Goal: Task Accomplishment & Management: Use online tool/utility

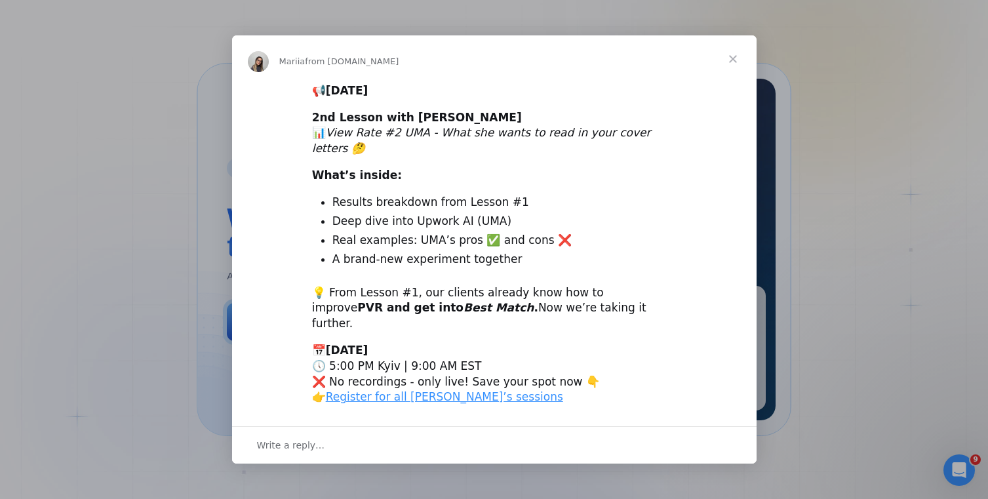
click at [726, 69] on span "Close" at bounding box center [732, 58] width 47 height 47
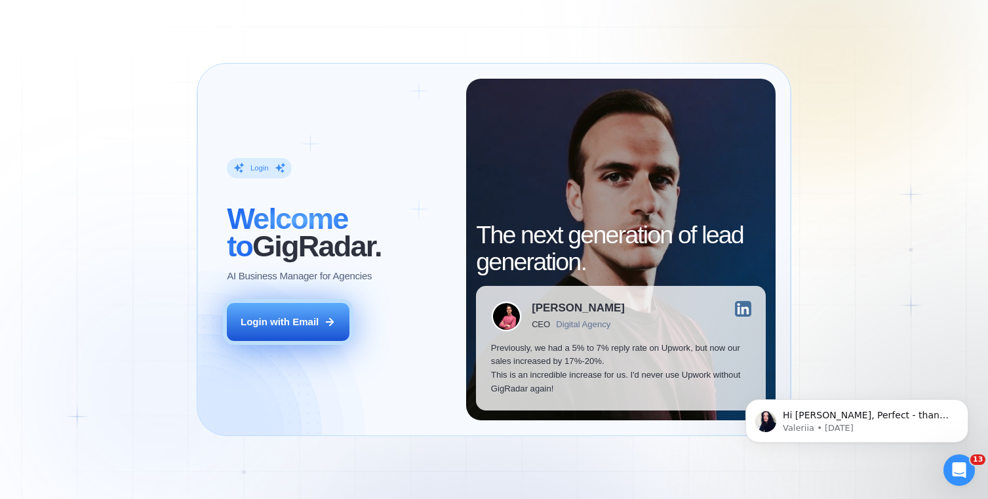
click at [336, 330] on button "Login with Email" at bounding box center [288, 322] width 122 height 38
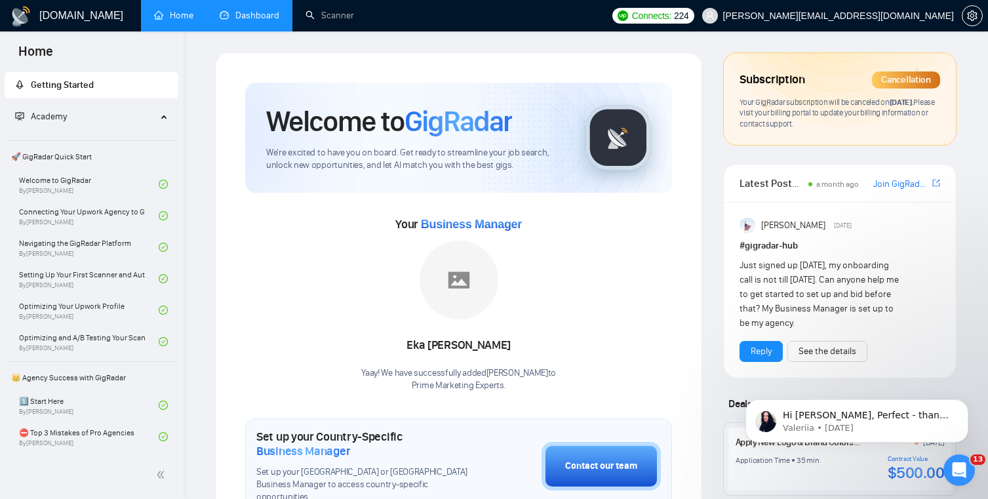
click at [267, 21] on link "Dashboard" at bounding box center [250, 15] width 60 height 11
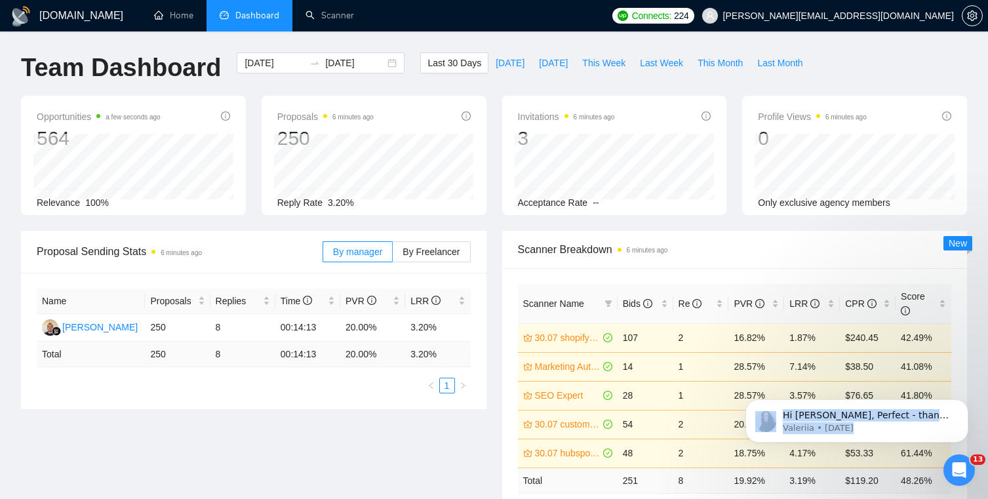
drag, startPoint x: 889, startPoint y: 433, endPoint x: 849, endPoint y: 351, distance: 90.6
click at [850, 349] on div "Hi [PERSON_NAME], Perfect - thanks for doing that, [PERSON_NAME]! If you’ve alr…" at bounding box center [856, 361] width 241 height 164
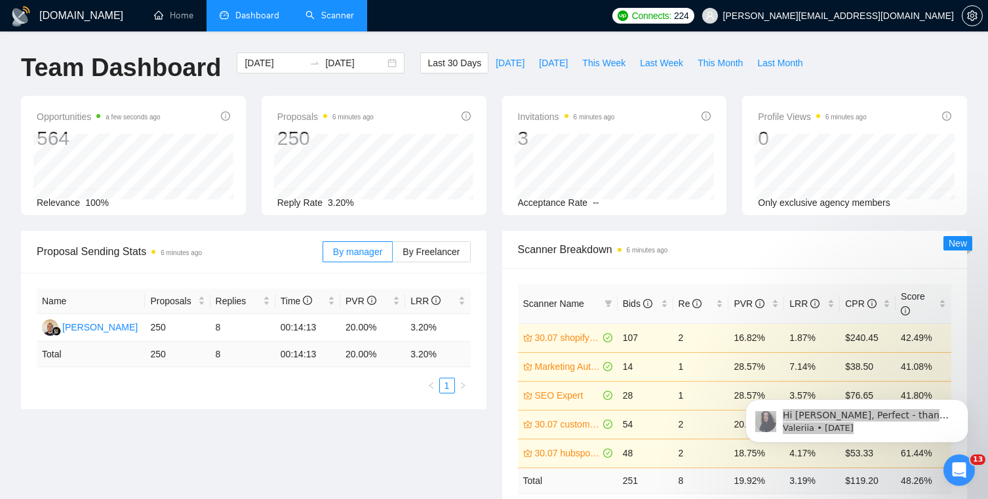
click at [324, 21] on link "Scanner" at bounding box center [329, 15] width 49 height 11
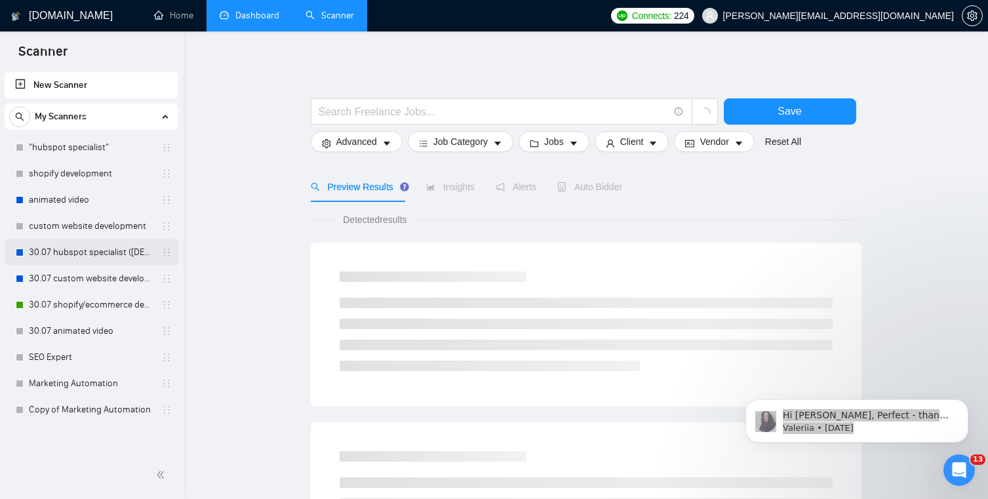
click at [114, 255] on link "30.07 hubspot specialist ([DEMOGRAPHIC_DATA] - not for residents)" at bounding box center [91, 252] width 125 height 26
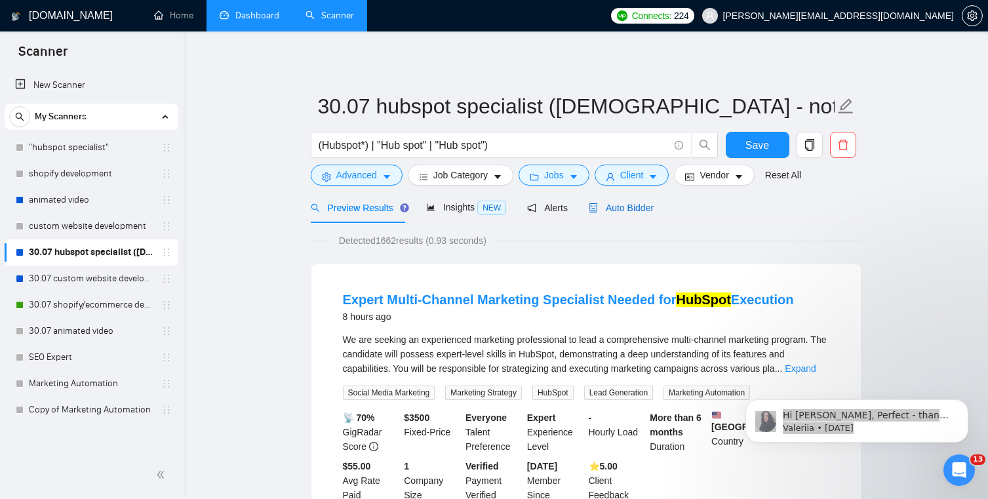
click at [630, 209] on span "Auto Bidder" at bounding box center [621, 208] width 65 height 10
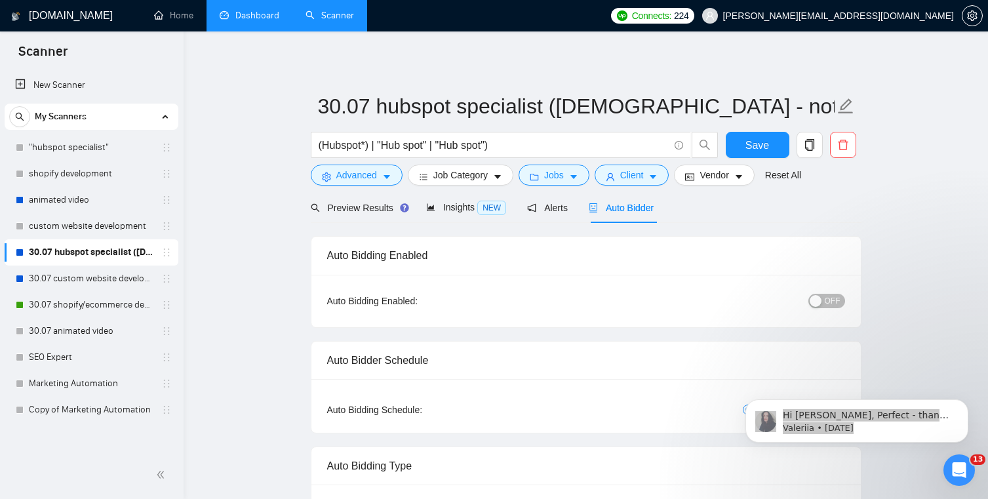
click at [817, 303] on div "button" at bounding box center [816, 301] width 12 height 12
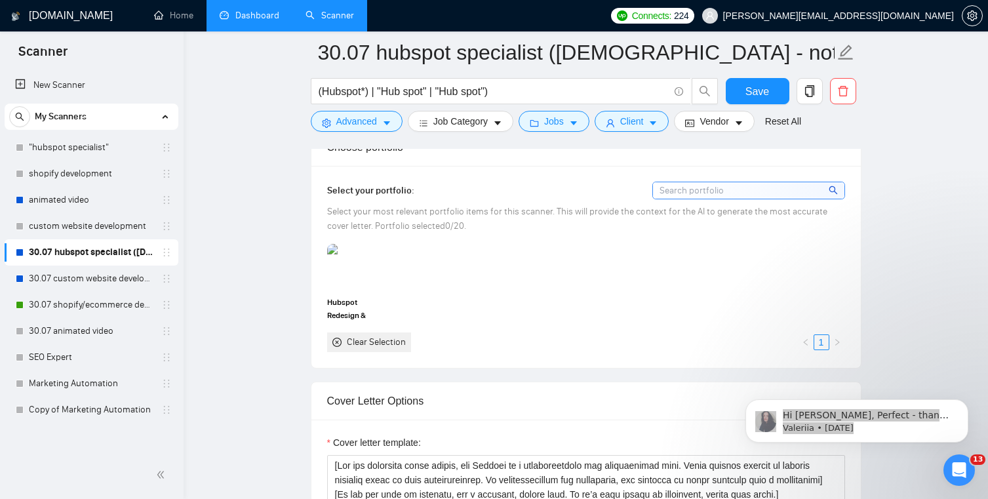
scroll to position [1293, 0]
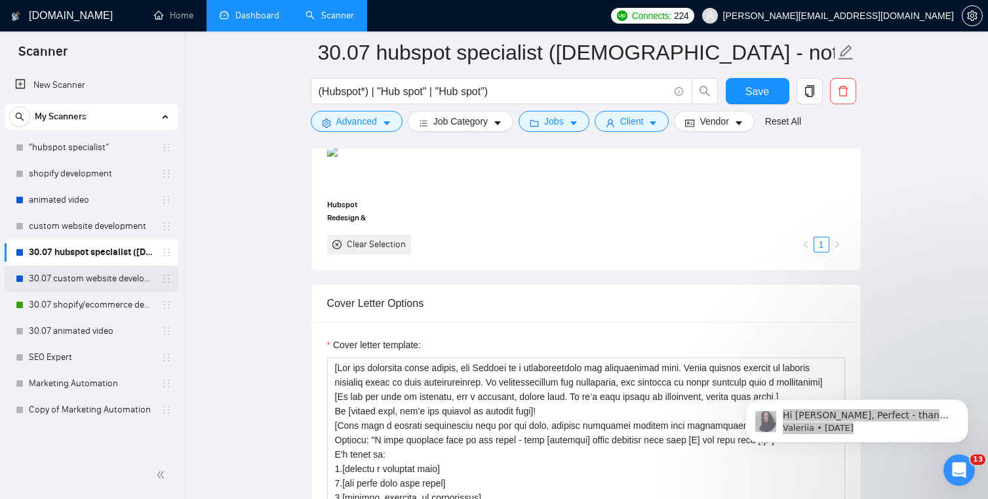
click at [96, 273] on link "30.07 custom website development" at bounding box center [91, 278] width 125 height 26
click at [730, 88] on button "Save" at bounding box center [758, 91] width 64 height 26
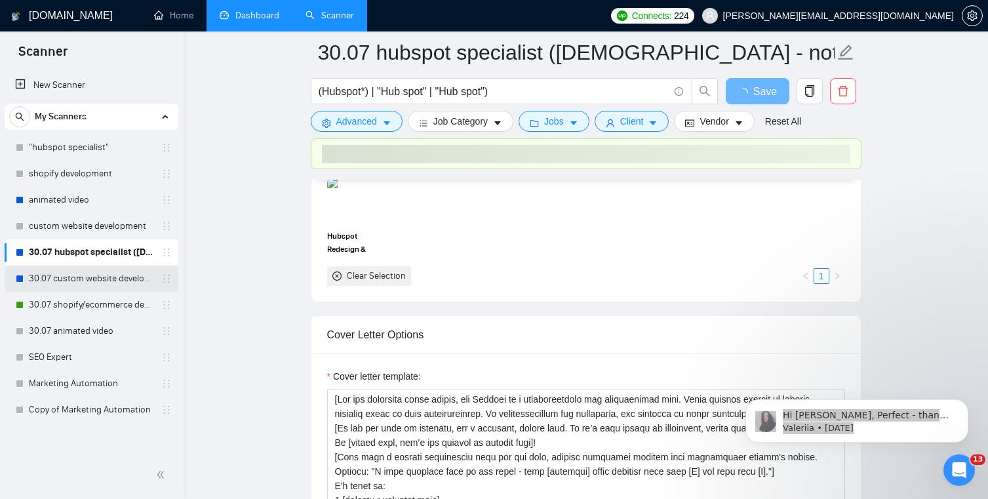
click at [77, 272] on link "30.07 custom website development" at bounding box center [91, 278] width 125 height 26
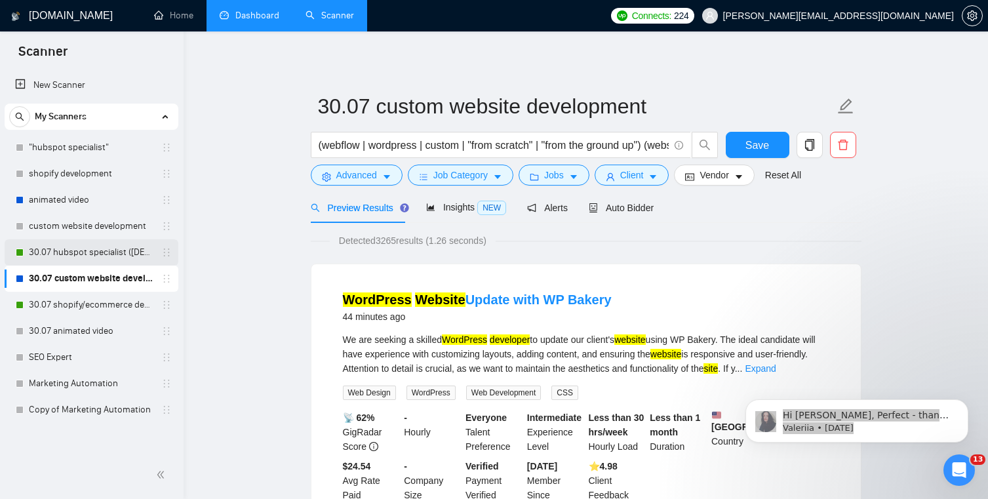
click at [43, 255] on link "30.07 hubspot specialist ([DEMOGRAPHIC_DATA] - not for residents)" at bounding box center [91, 252] width 125 height 26
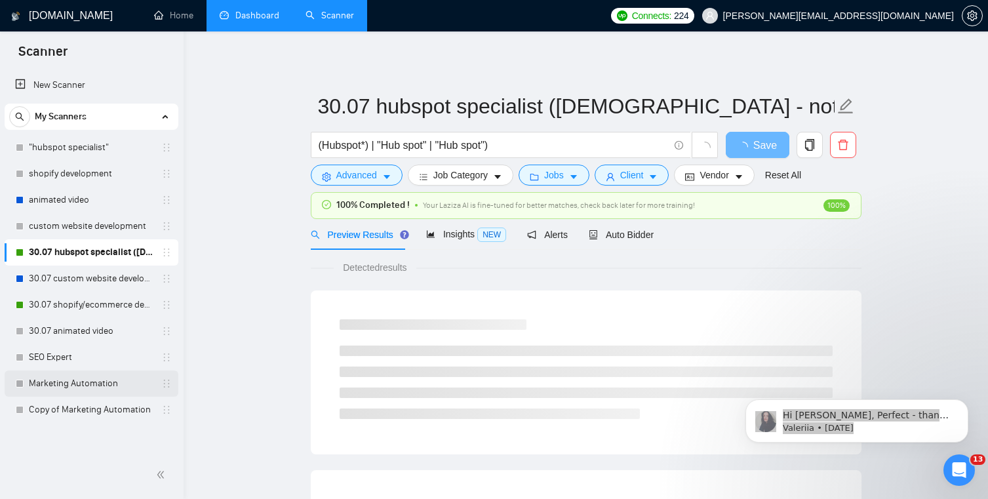
click at [68, 392] on link "Marketing Automation" at bounding box center [91, 383] width 125 height 26
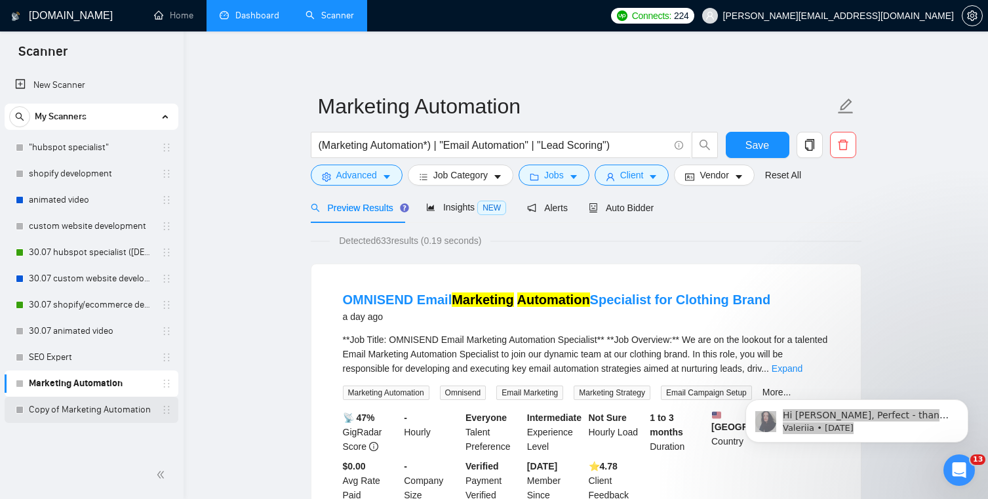
click at [71, 419] on link "Copy of Marketing Automation" at bounding box center [91, 410] width 125 height 26
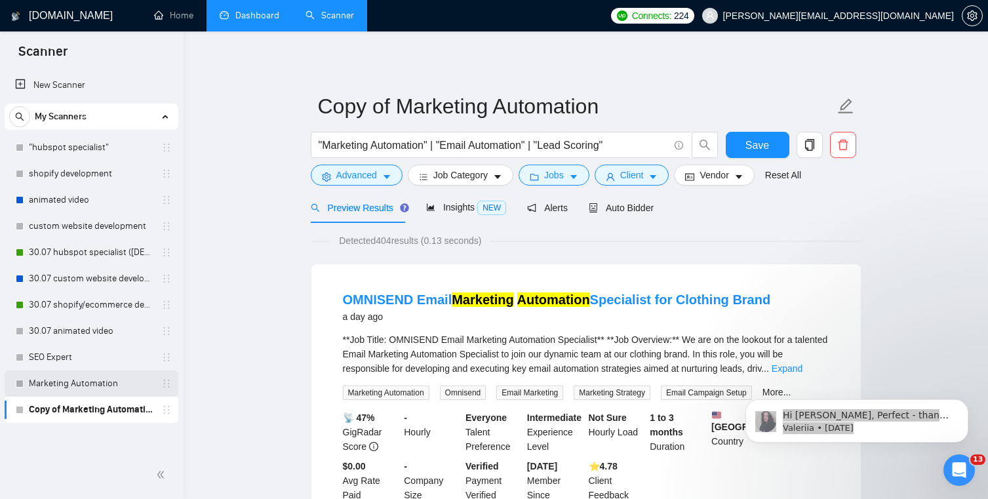
click at [66, 374] on link "Marketing Automation" at bounding box center [91, 383] width 125 height 26
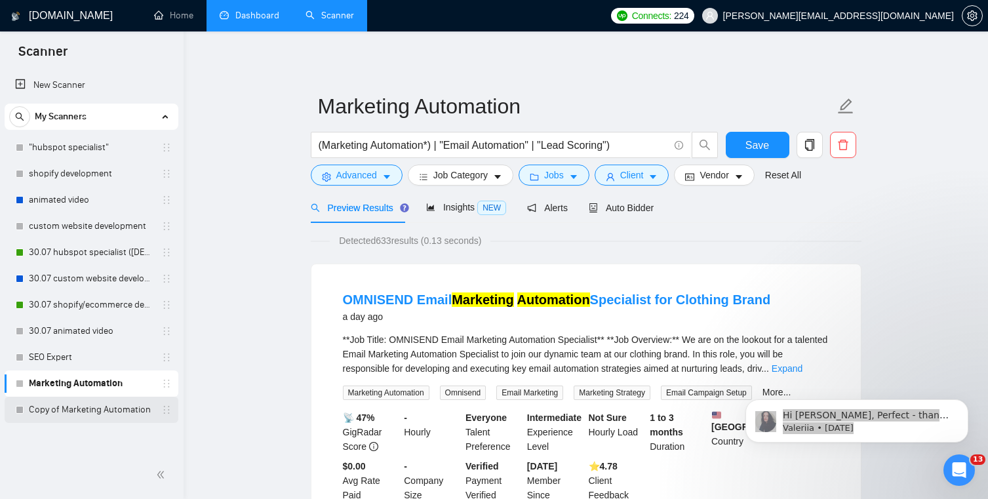
click at [69, 397] on link "Copy of Marketing Automation" at bounding box center [91, 410] width 125 height 26
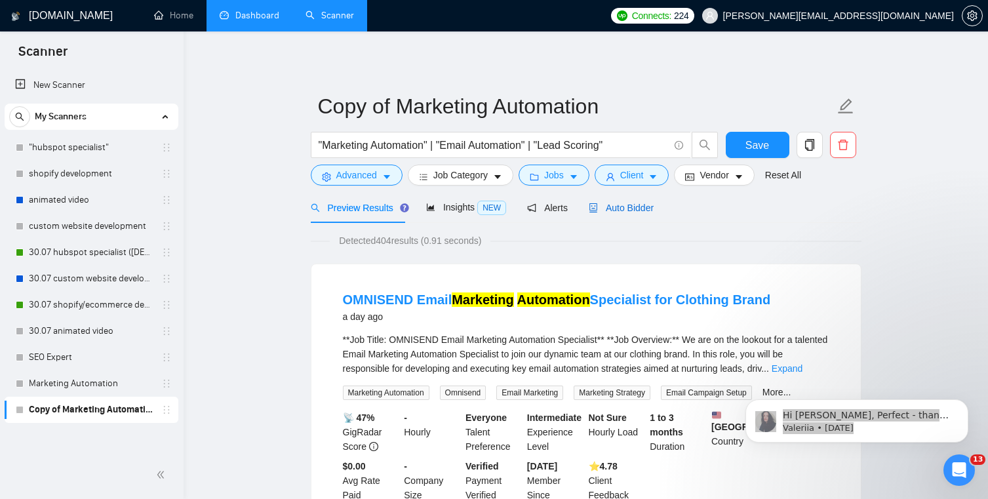
click at [613, 203] on span "Auto Bidder" at bounding box center [621, 208] width 65 height 10
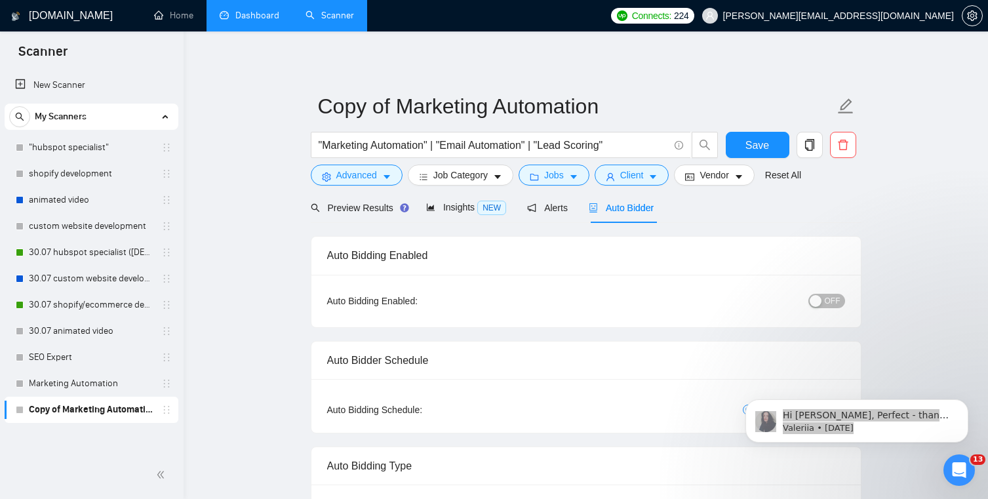
click at [825, 307] on span "OFF" at bounding box center [833, 301] width 16 height 14
click at [119, 362] on link "SEO Expert" at bounding box center [91, 357] width 125 height 26
click at [747, 146] on span "Save" at bounding box center [757, 145] width 24 height 16
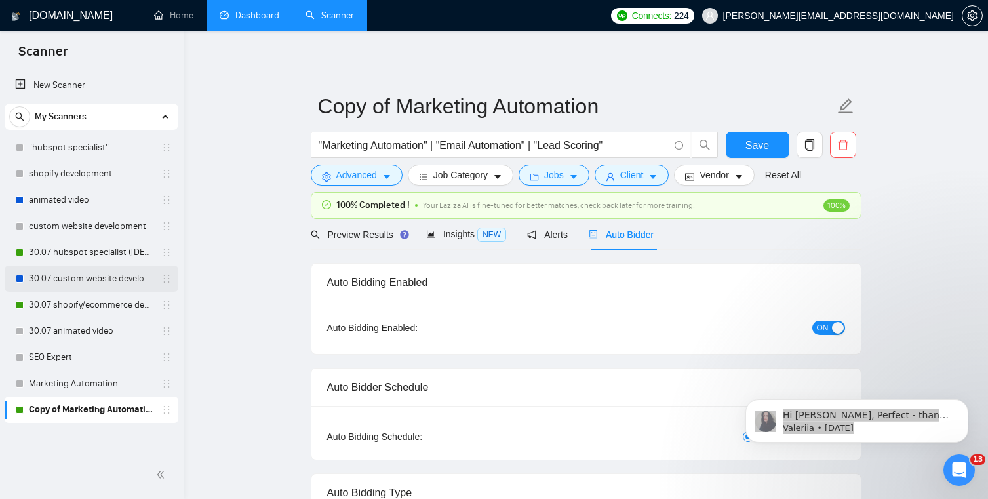
click at [94, 285] on link "30.07 custom website development" at bounding box center [91, 278] width 125 height 26
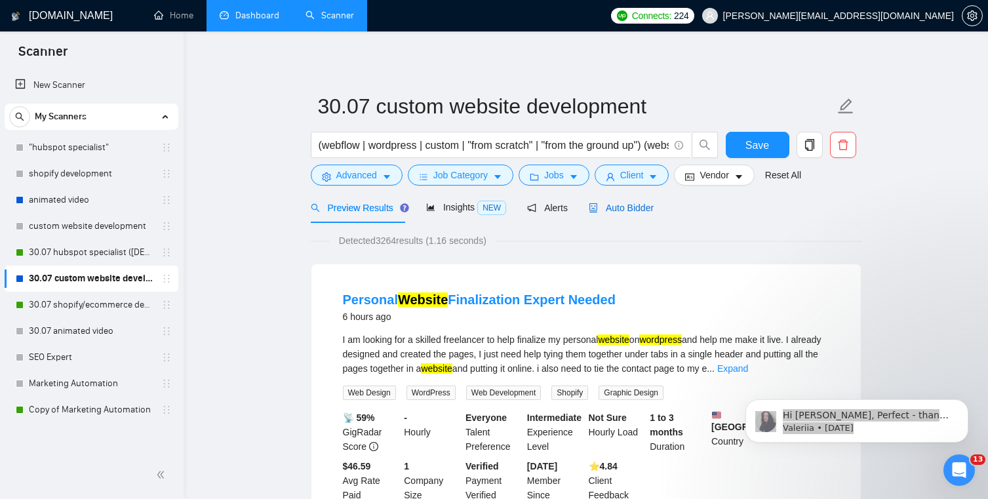
click at [632, 212] on span "Auto Bidder" at bounding box center [621, 208] width 65 height 10
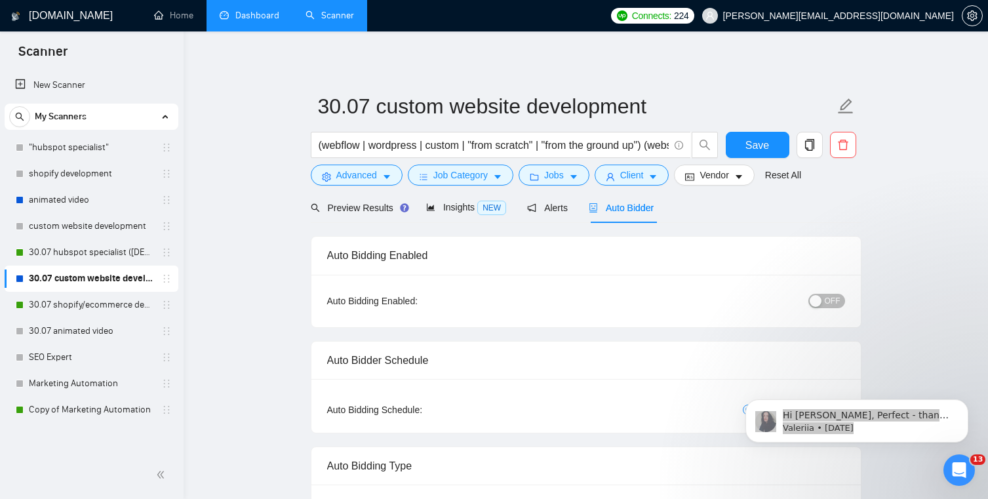
click at [828, 302] on span "OFF" at bounding box center [833, 301] width 16 height 14
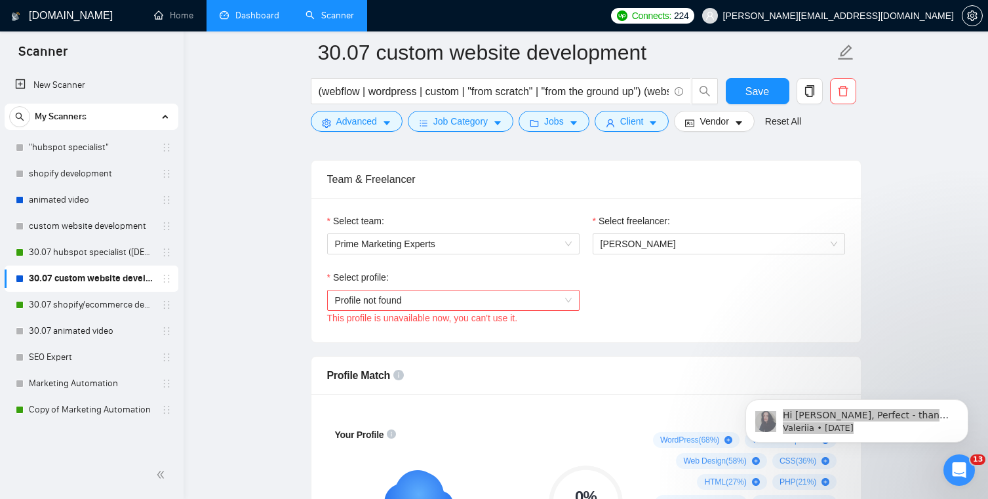
scroll to position [650, 0]
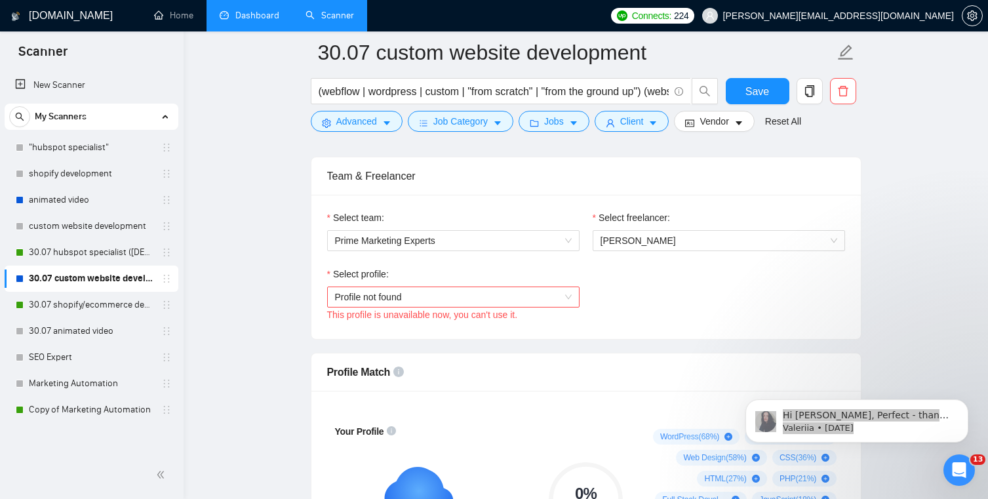
click at [460, 287] on span "Profile not found" at bounding box center [453, 297] width 237 height 20
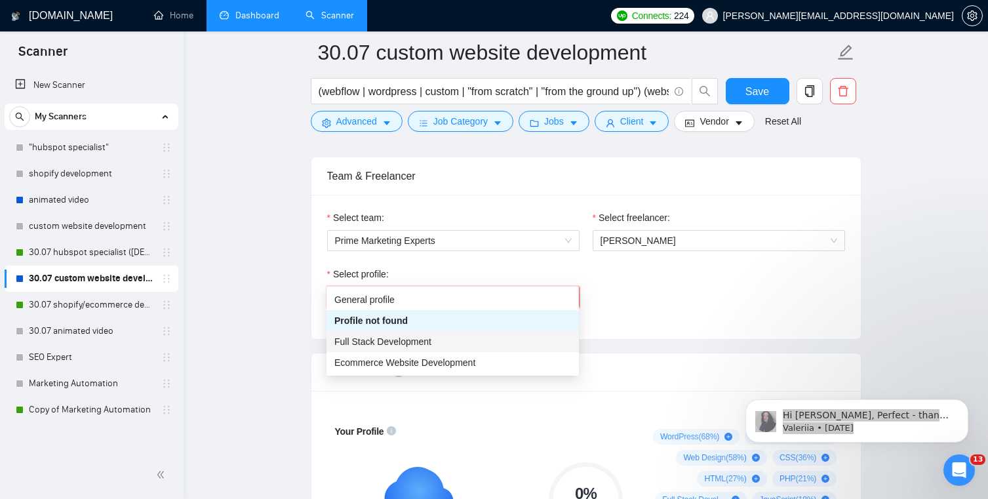
click at [499, 347] on div "Full Stack Development" at bounding box center [452, 341] width 237 height 14
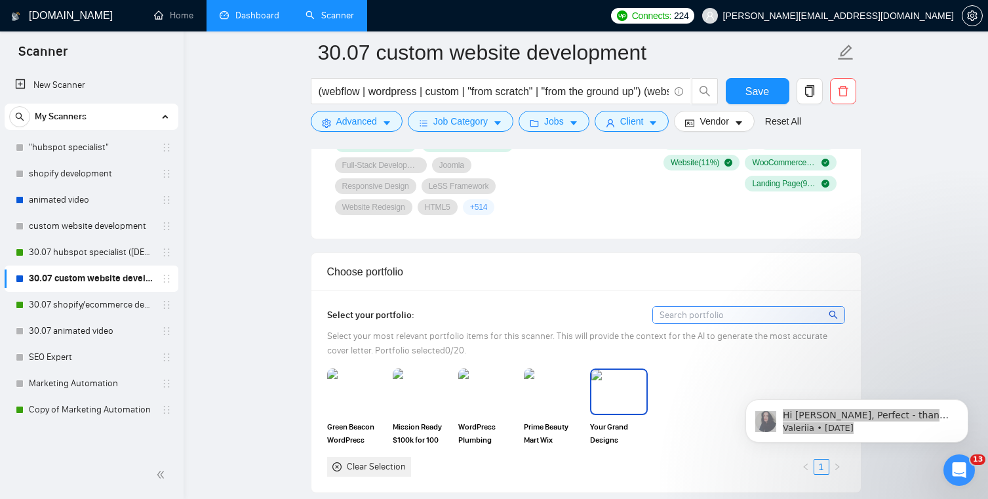
scroll to position [1096, 0]
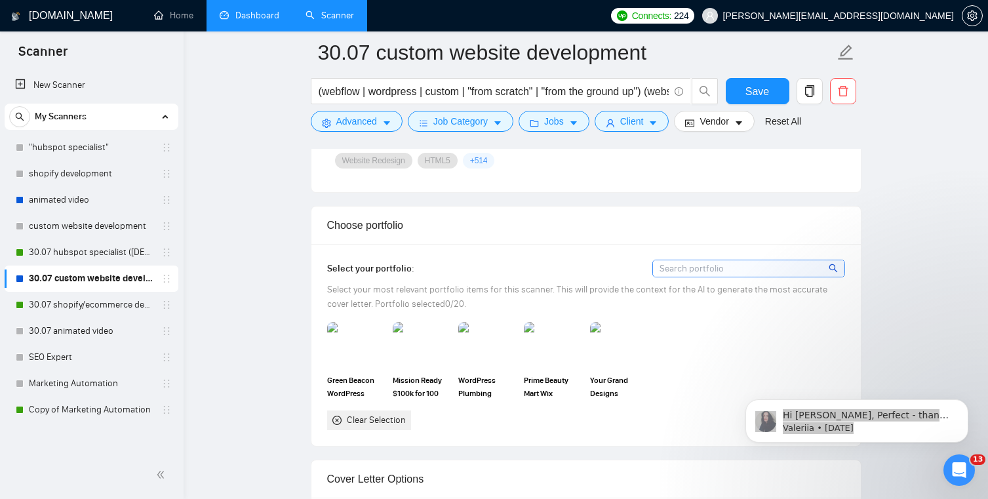
click at [774, 260] on input at bounding box center [748, 268] width 191 height 16
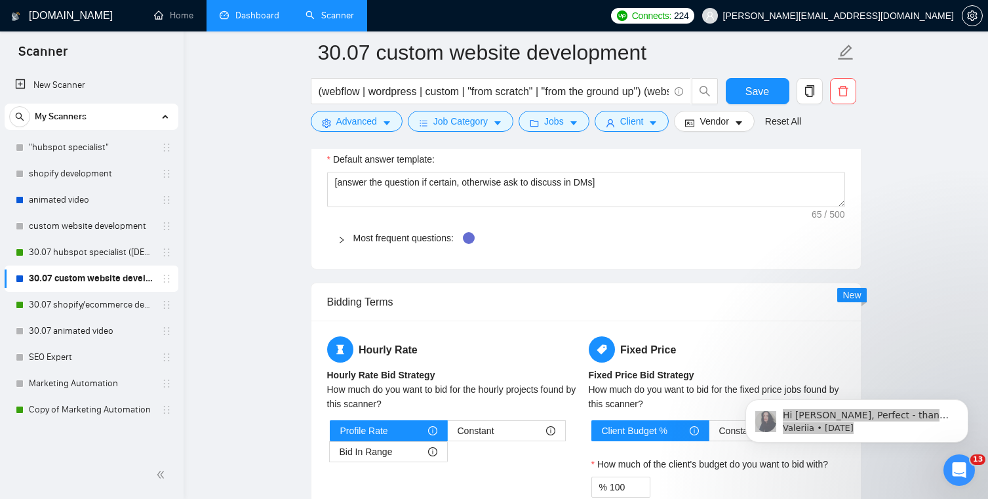
scroll to position [1872, 0]
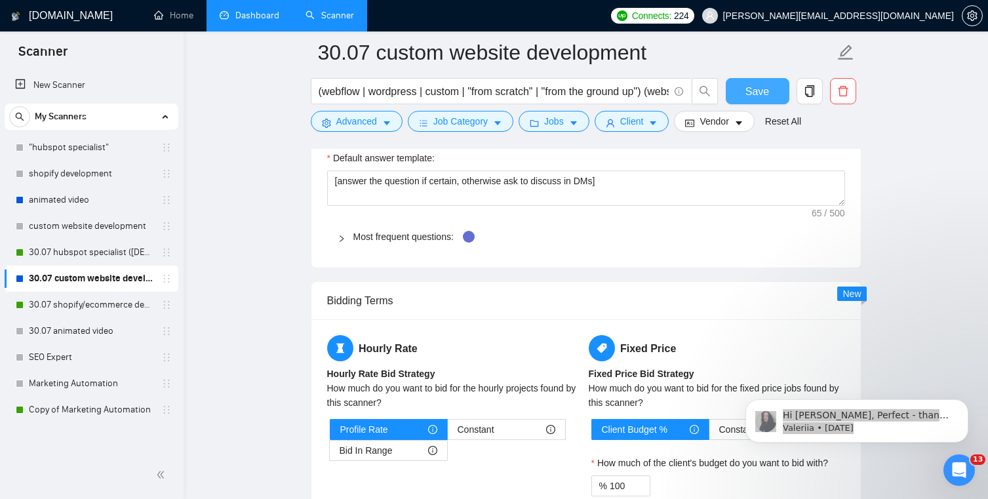
click at [758, 92] on span "Save" at bounding box center [757, 91] width 24 height 16
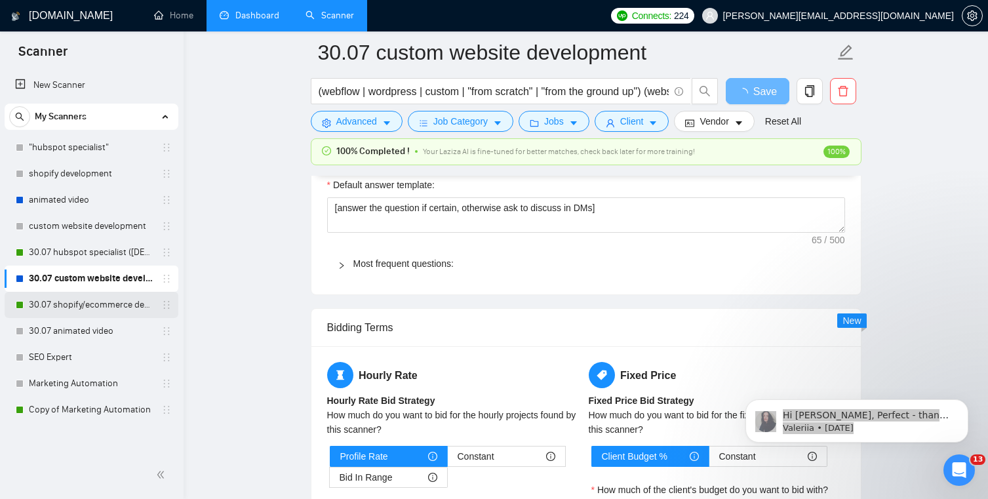
click at [55, 309] on link "30.07 shopify/ecommerce development (worldwide)" at bounding box center [91, 305] width 125 height 26
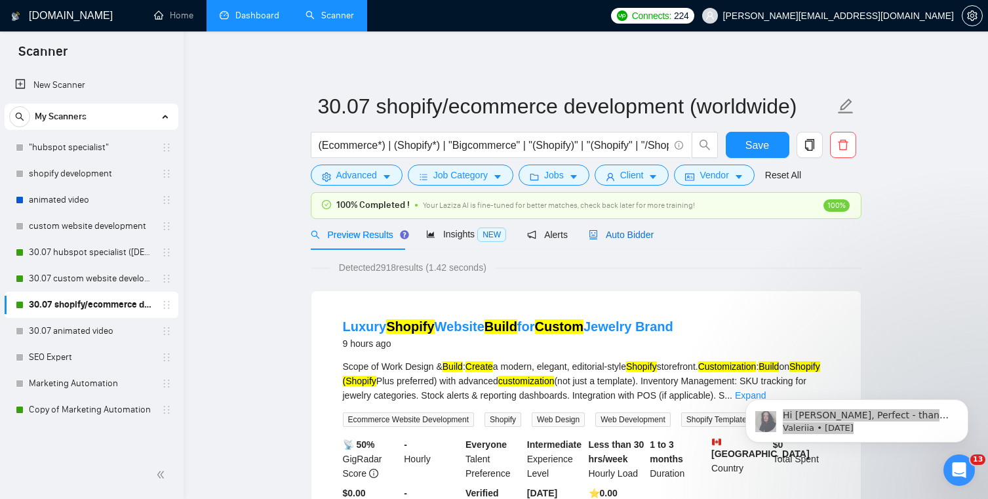
click at [648, 240] on div "Auto Bidder" at bounding box center [621, 234] width 65 height 14
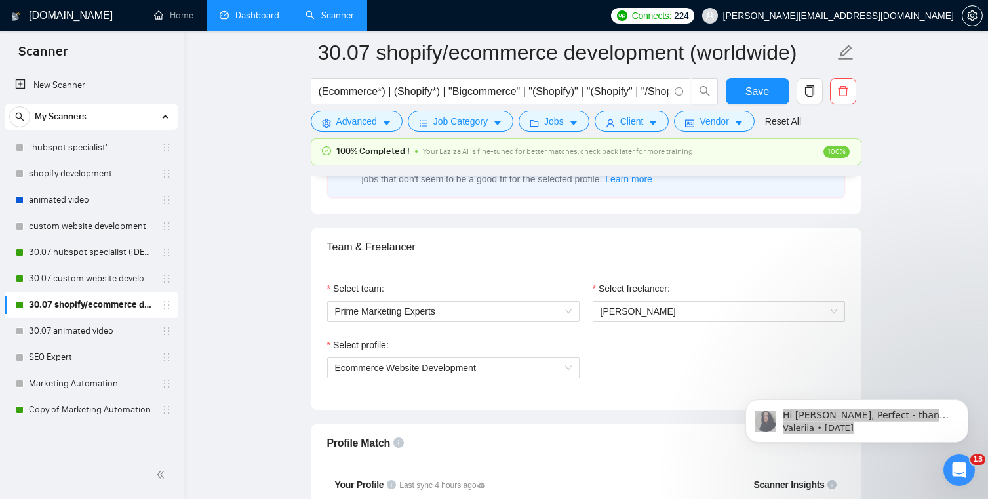
scroll to position [587, 0]
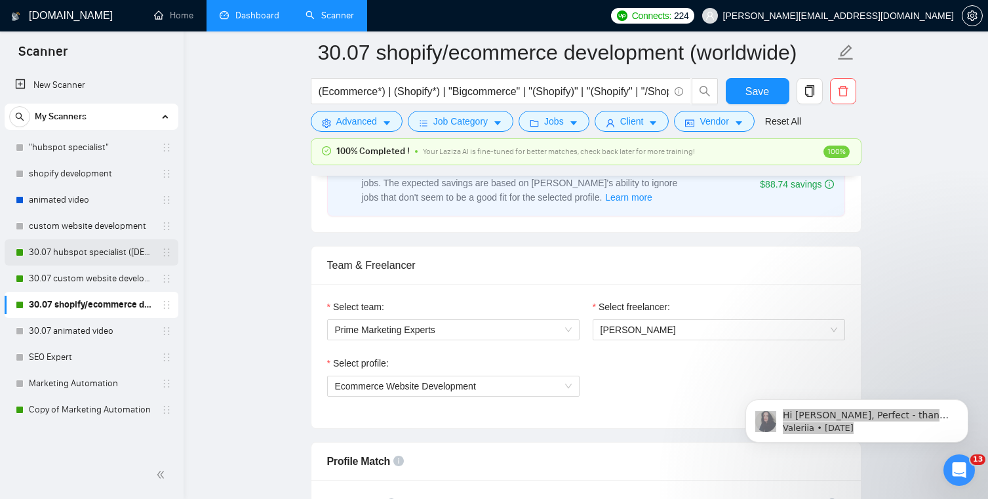
click at [117, 254] on link "30.07 hubspot specialist ([DEMOGRAPHIC_DATA] - not for residents)" at bounding box center [91, 252] width 125 height 26
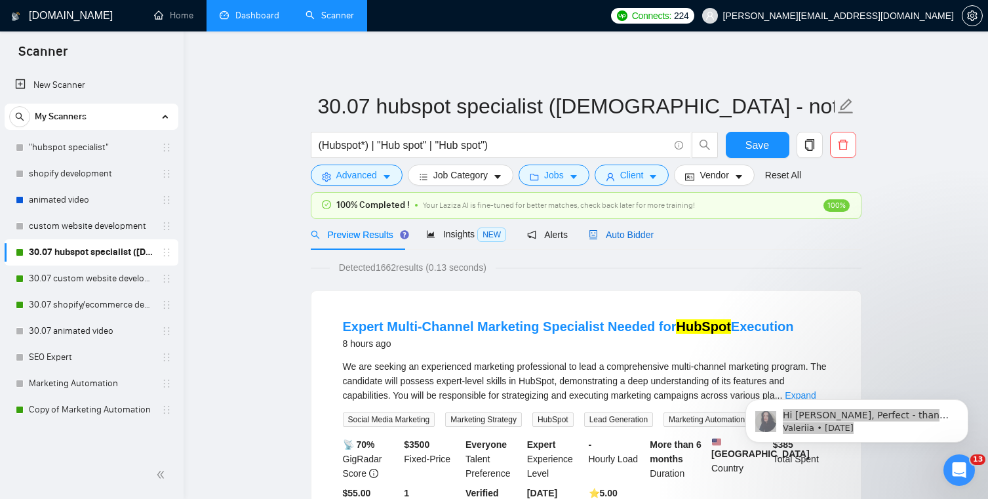
click at [608, 237] on span "Auto Bidder" at bounding box center [621, 234] width 65 height 10
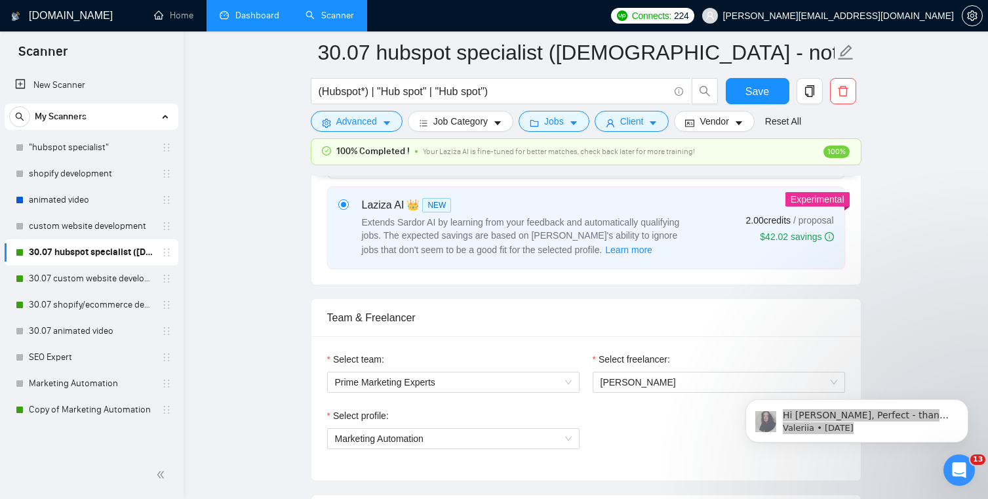
scroll to position [623, 0]
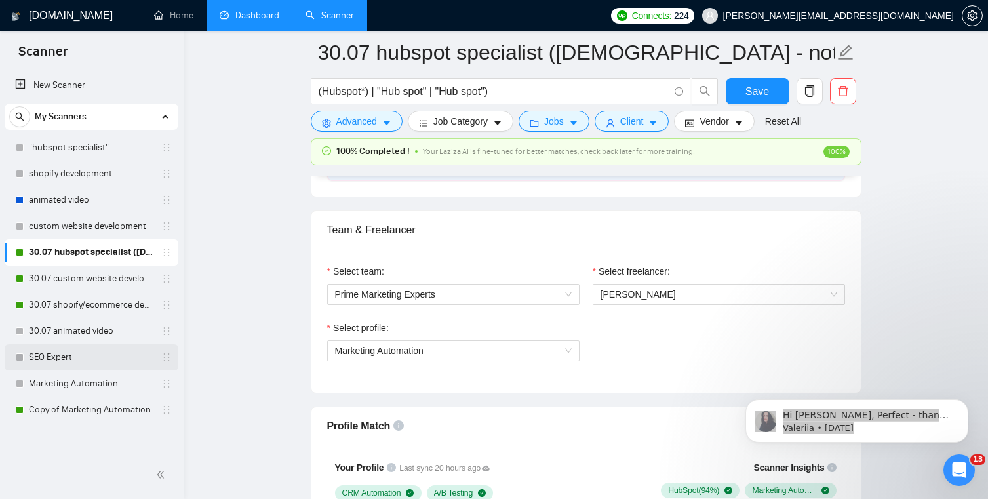
click at [118, 355] on link "SEO Expert" at bounding box center [91, 357] width 125 height 26
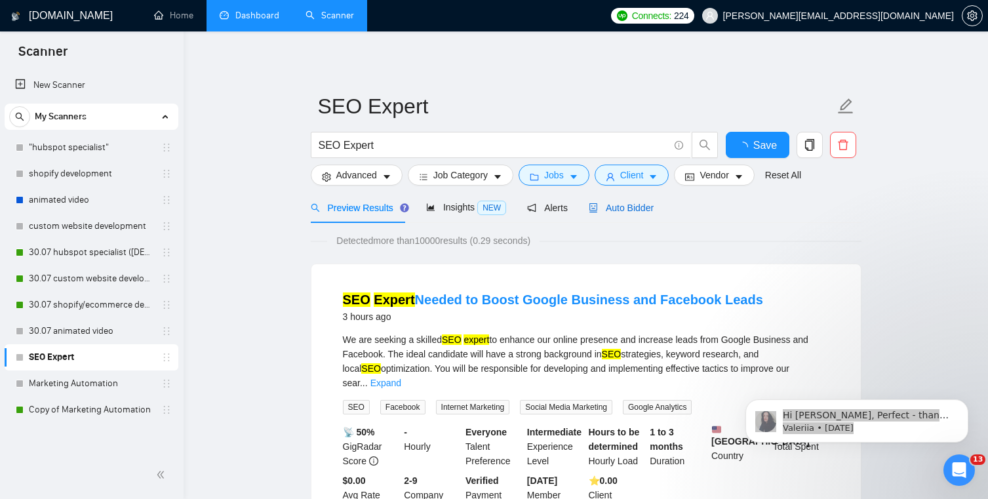
click at [626, 212] on span "Auto Bidder" at bounding box center [621, 208] width 65 height 10
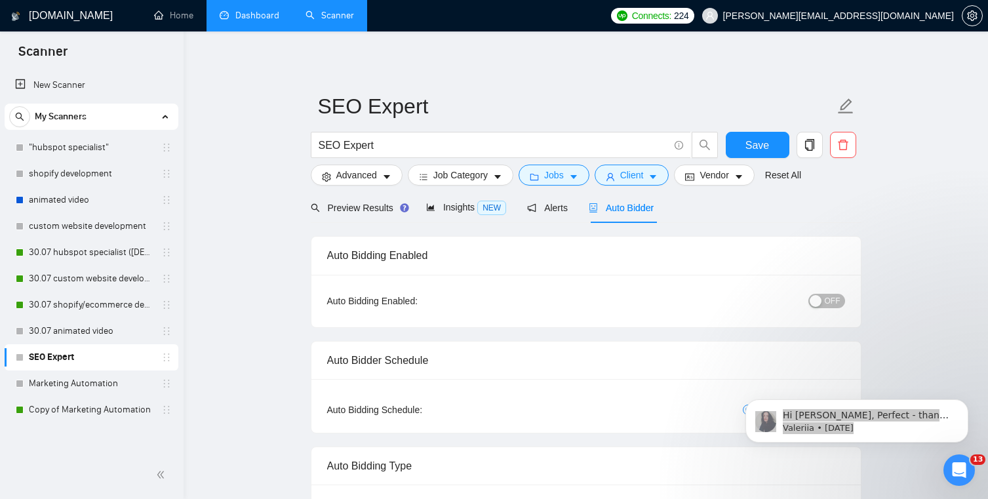
click at [810, 303] on div "button" at bounding box center [816, 301] width 12 height 12
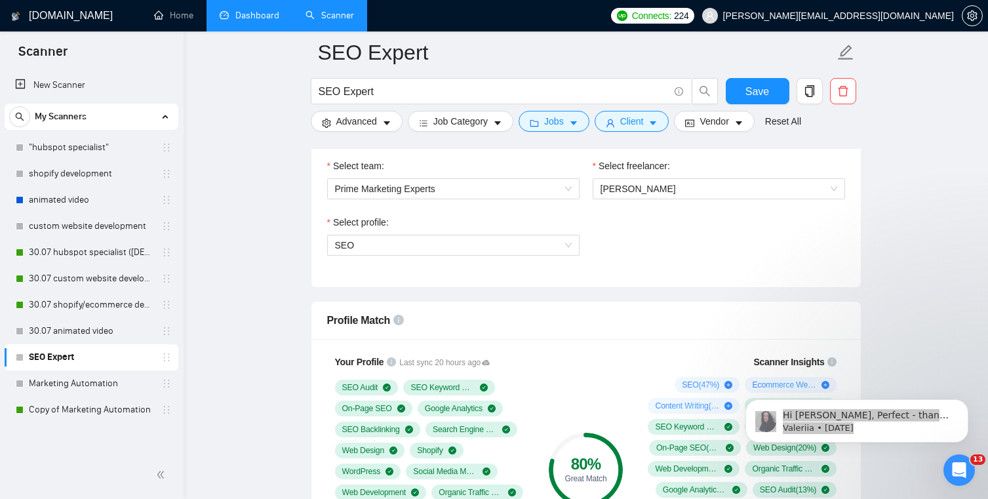
scroll to position [703, 0]
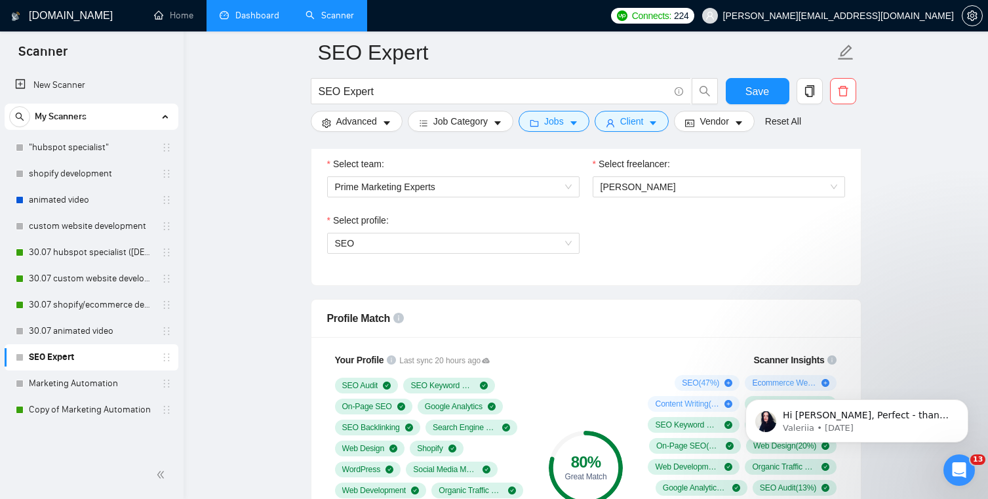
click at [787, 355] on div "Hi [PERSON_NAME], Perfect - thanks for doing that, [PERSON_NAME]! If you’ve alr…" at bounding box center [856, 361] width 241 height 164
click at [797, 349] on div "Hi [PERSON_NAME], Perfect - thanks for doing that, [PERSON_NAME]! If you’ve alr…" at bounding box center [856, 361] width 241 height 164
click at [825, 361] on div "Hi [PERSON_NAME], Perfect - thanks for doing that, [PERSON_NAME]! If you’ve alr…" at bounding box center [856, 361] width 241 height 164
click at [825, 359] on div "Hi [PERSON_NAME], Perfect - thanks for doing that, [PERSON_NAME]! If you’ve alr…" at bounding box center [856, 361] width 241 height 164
click at [819, 359] on div "Hi [PERSON_NAME], Perfect - thanks for doing that, [PERSON_NAME]! If you’ve alr…" at bounding box center [856, 361] width 241 height 164
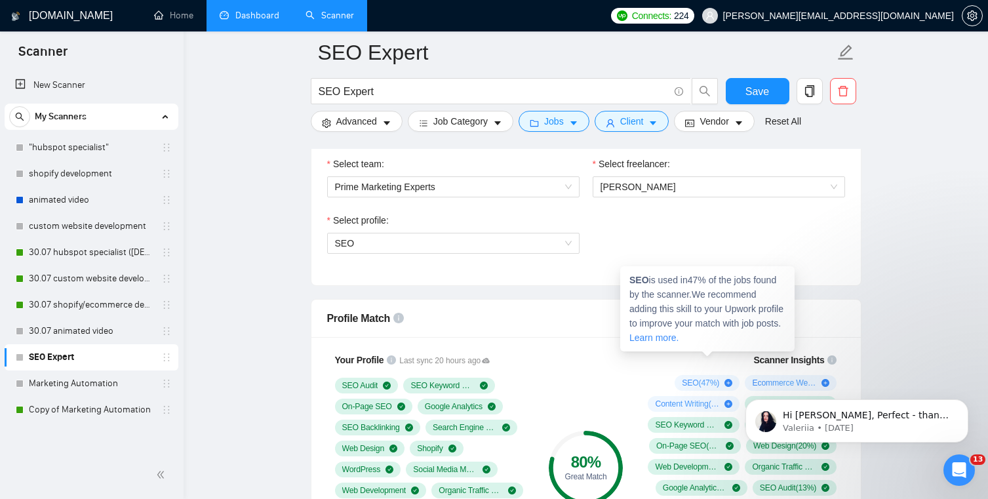
click at [709, 378] on span "SEO ( 47 %)" at bounding box center [700, 383] width 37 height 10
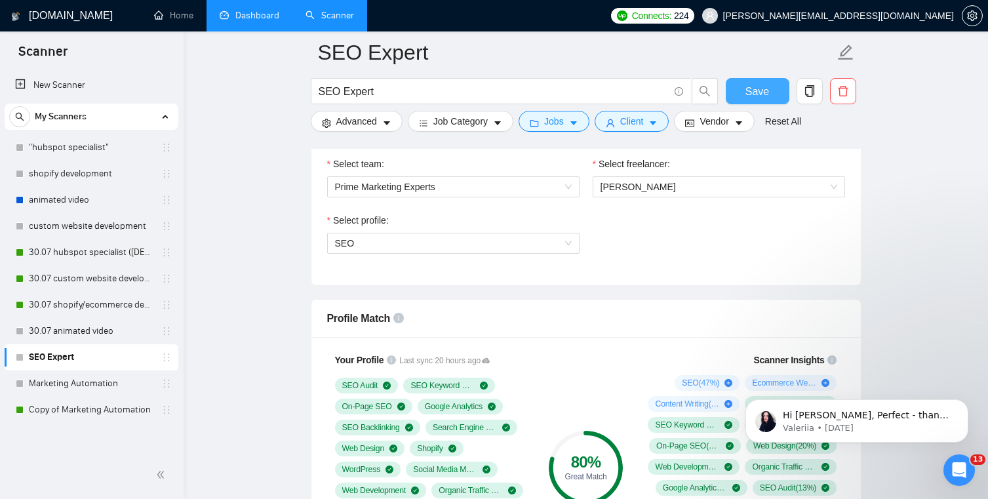
click at [735, 91] on button "Save" at bounding box center [758, 91] width 64 height 26
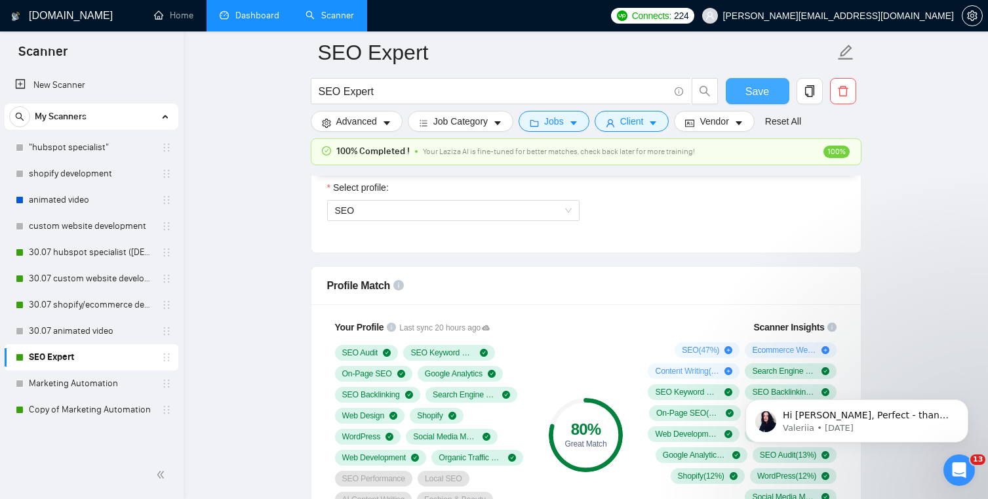
scroll to position [764, 0]
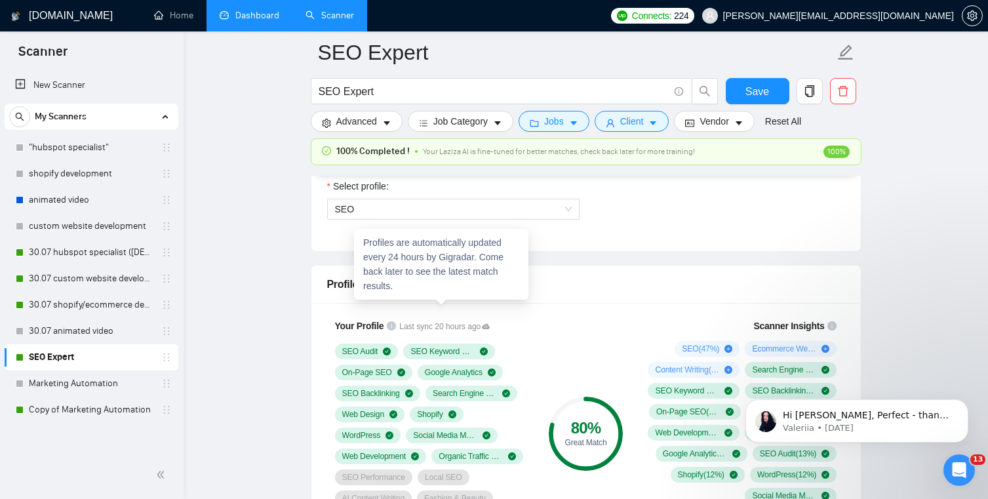
click at [484, 311] on div "Your Profile Last sync 20 hours ago SEO Audit SEO Keyword Research On-Page SEO …" at bounding box center [432, 433] width 210 height 245
click at [471, 321] on span "Last sync 20 hours ago" at bounding box center [444, 327] width 90 height 12
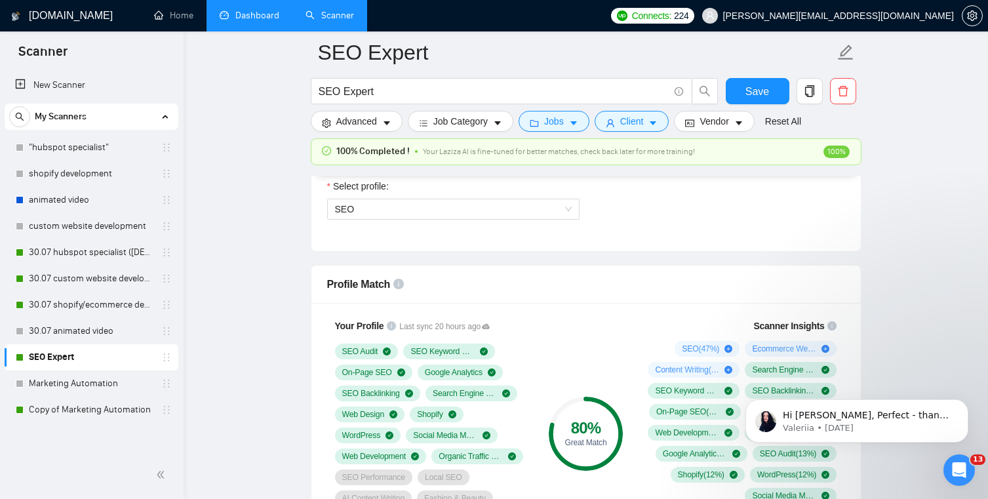
click at [85, 423] on div "New Scanner My Scanners "hubspot specialist" shopify development animated video…" at bounding box center [92, 259] width 184 height 381
click at [85, 411] on link "Copy of Marketing Automation" at bounding box center [91, 410] width 125 height 26
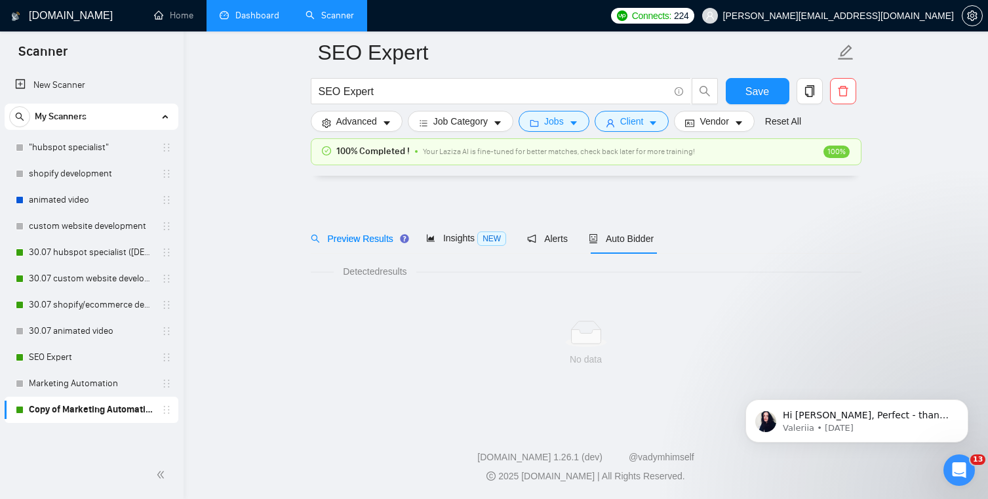
scroll to position [7, 0]
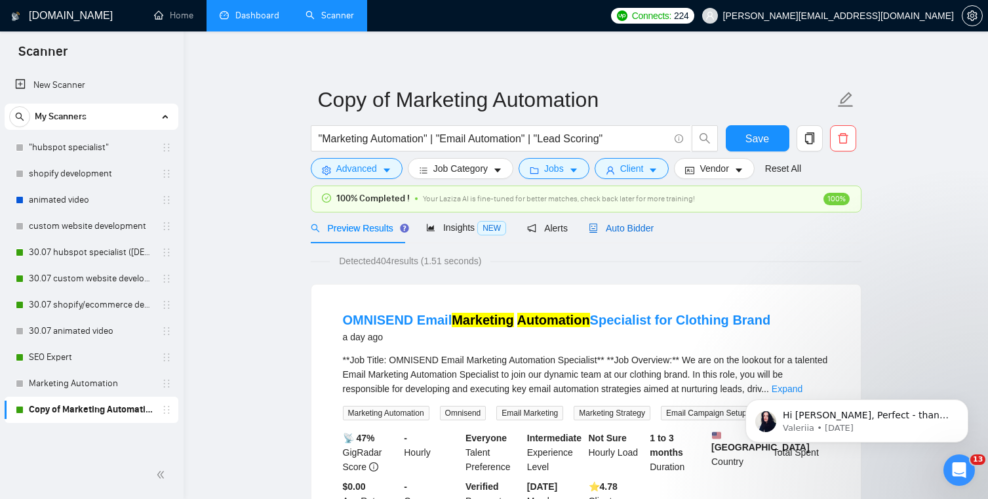
click at [640, 225] on span "Auto Bidder" at bounding box center [621, 228] width 65 height 10
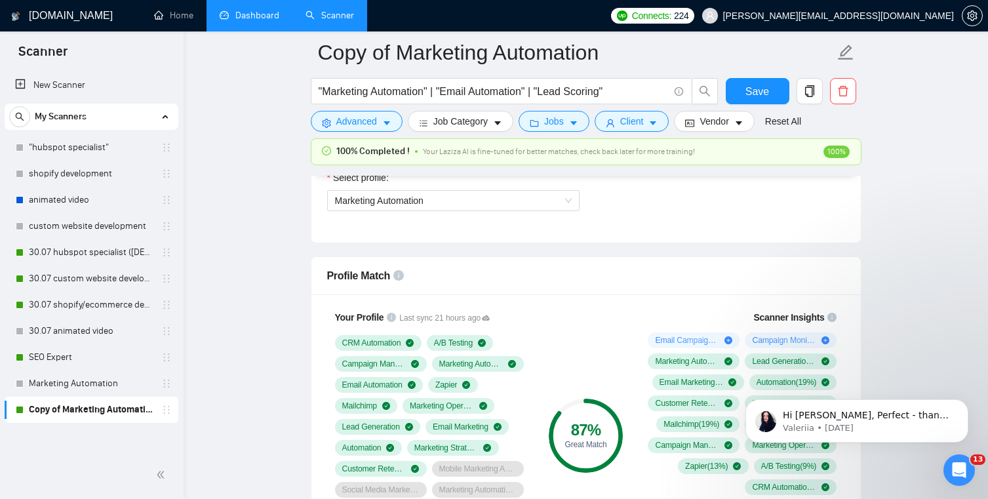
scroll to position [775, 0]
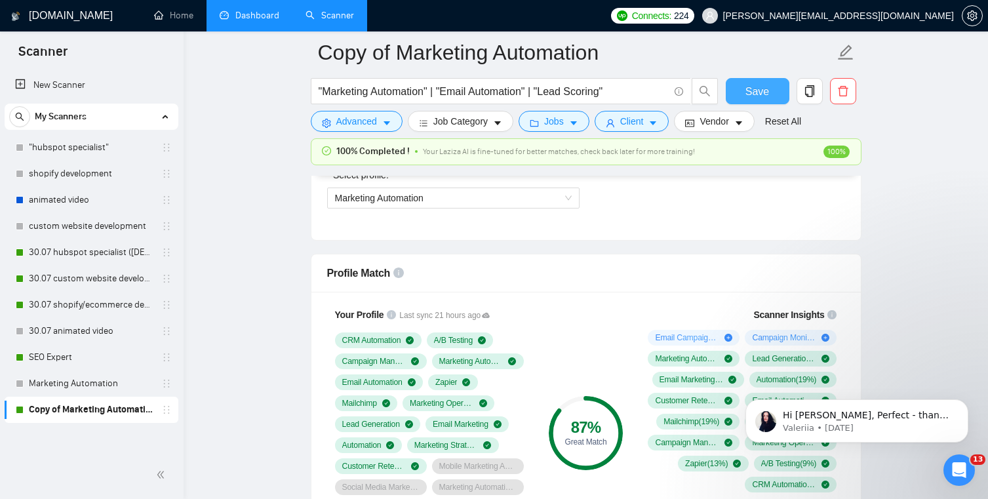
click at [753, 86] on span "Save" at bounding box center [757, 91] width 24 height 16
